Goal: Navigation & Orientation: Find specific page/section

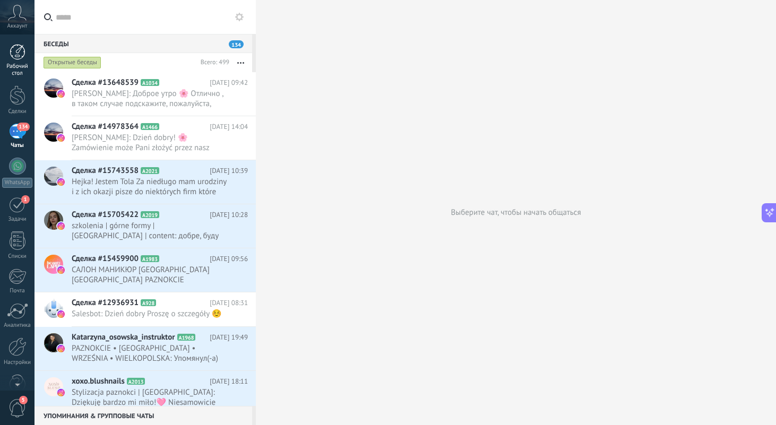
click at [16, 57] on div at bounding box center [18, 52] width 16 height 16
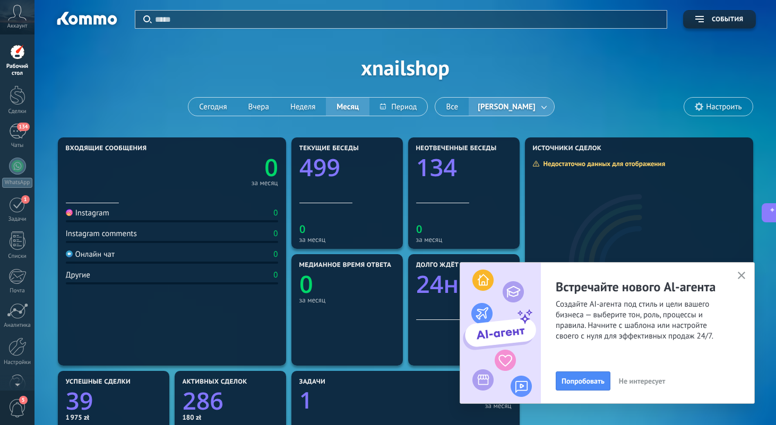
click at [743, 274] on use "button" at bounding box center [741, 276] width 8 height 8
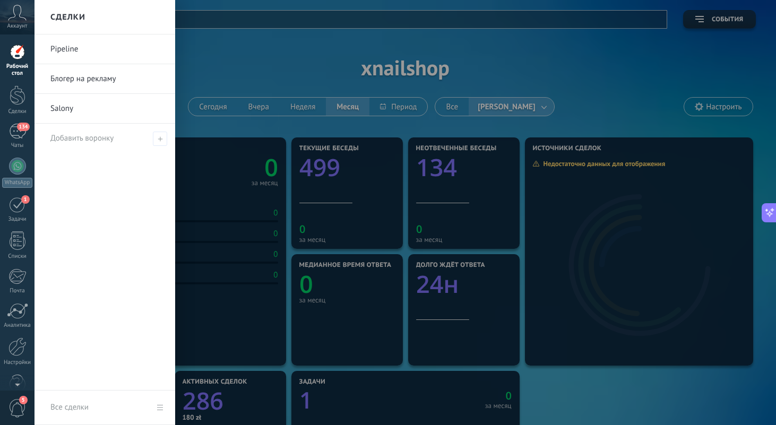
click at [75, 108] on link "Salony" at bounding box center [107, 109] width 114 height 30
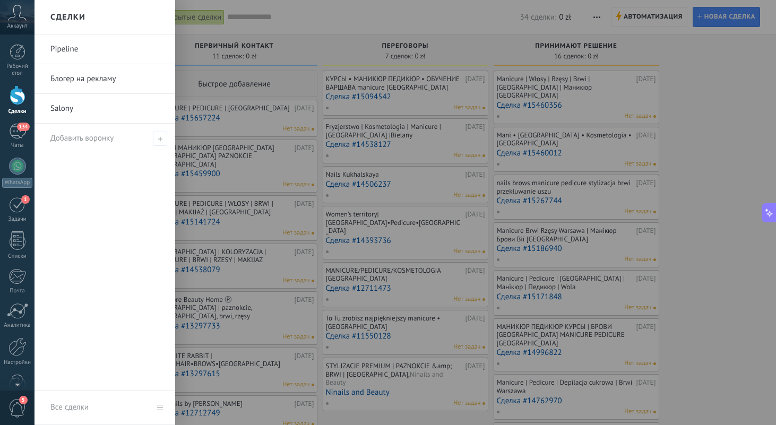
click at [19, 19] on icon at bounding box center [17, 13] width 19 height 16
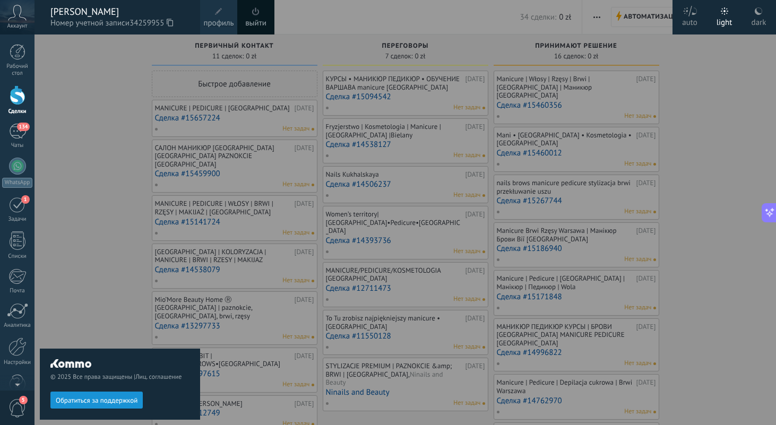
click at [18, 17] on icon at bounding box center [17, 13] width 19 height 16
